Goal: Navigation & Orientation: Understand site structure

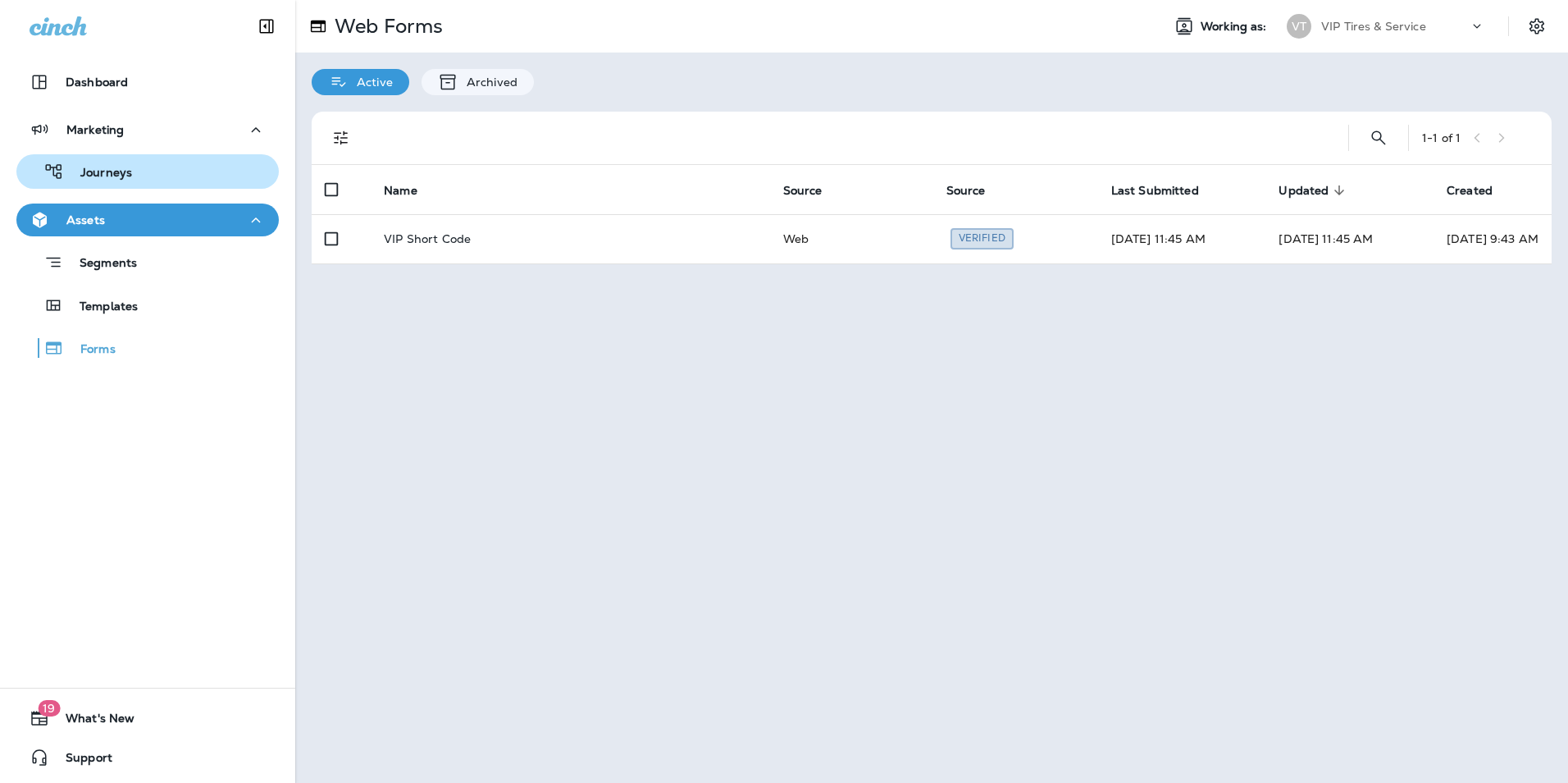
click at [99, 174] on p "Journeys" at bounding box center [98, 173] width 68 height 16
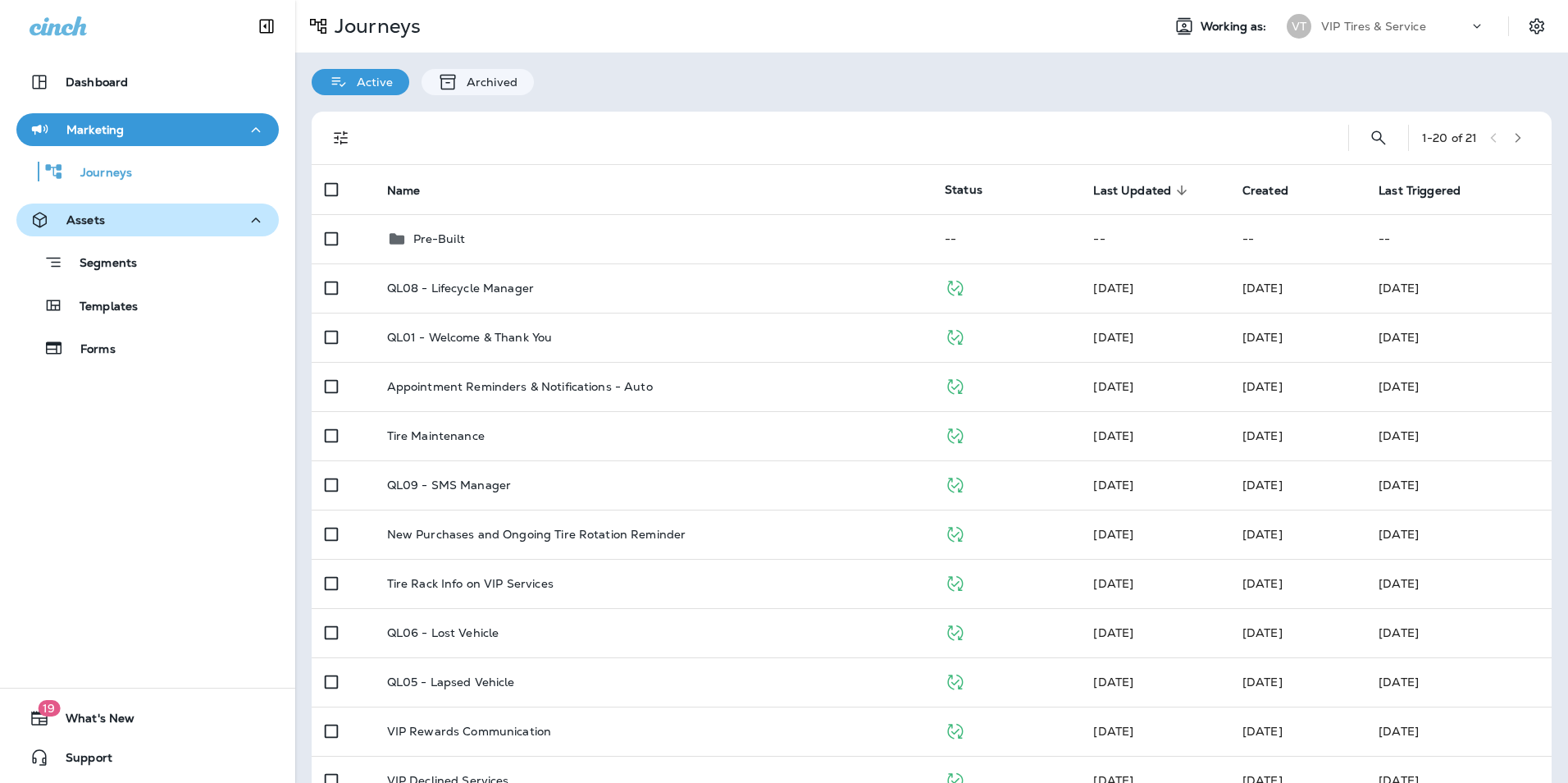
click at [83, 215] on p "Assets" at bounding box center [86, 220] width 38 height 13
click at [246, 218] on icon "button" at bounding box center [256, 220] width 20 height 21
click at [131, 264] on p "Segments" at bounding box center [100, 264] width 74 height 17
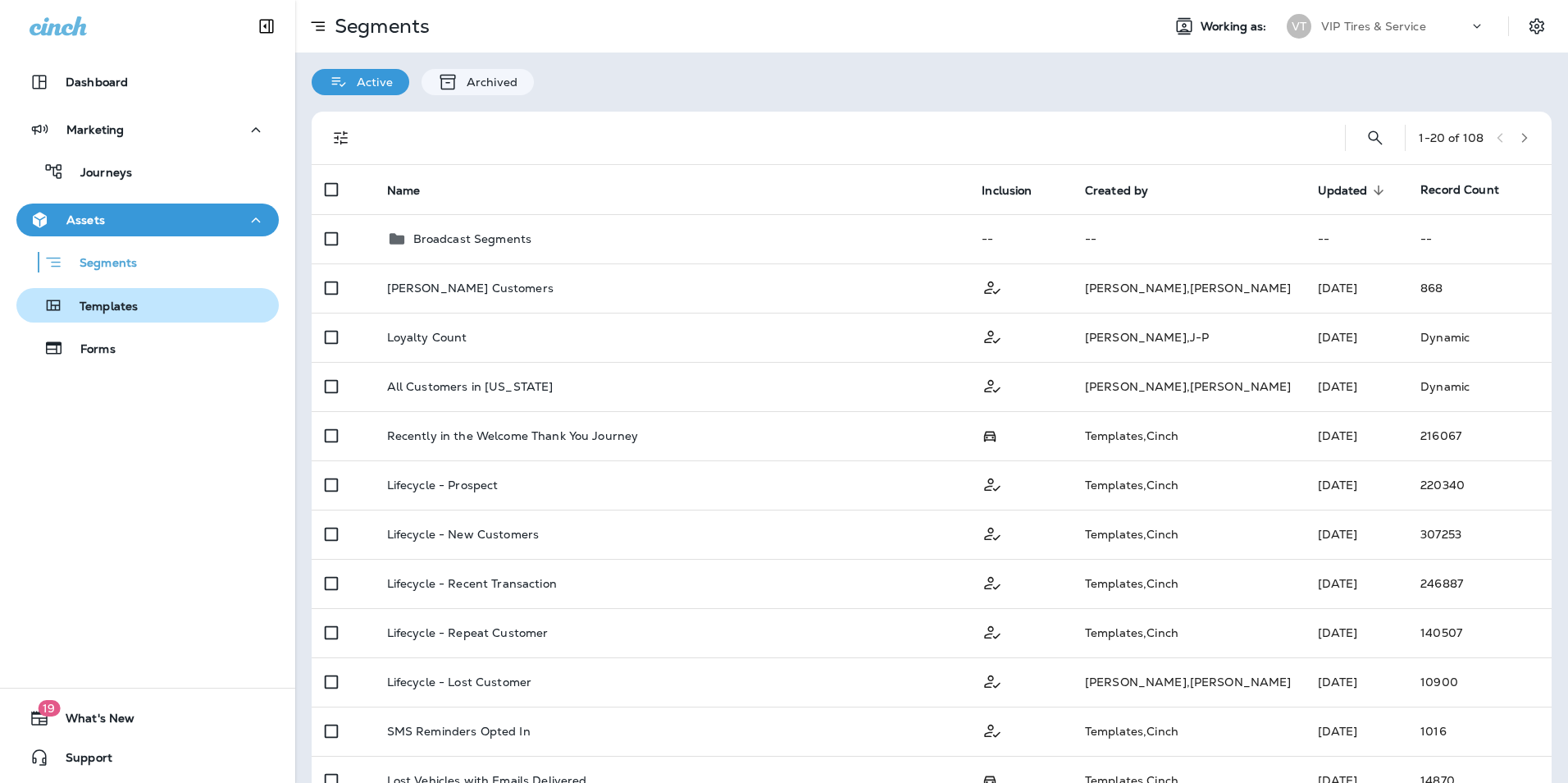
click at [123, 304] on p "Templates" at bounding box center [101, 307] width 75 height 16
